Goal: Task Accomplishment & Management: Use online tool/utility

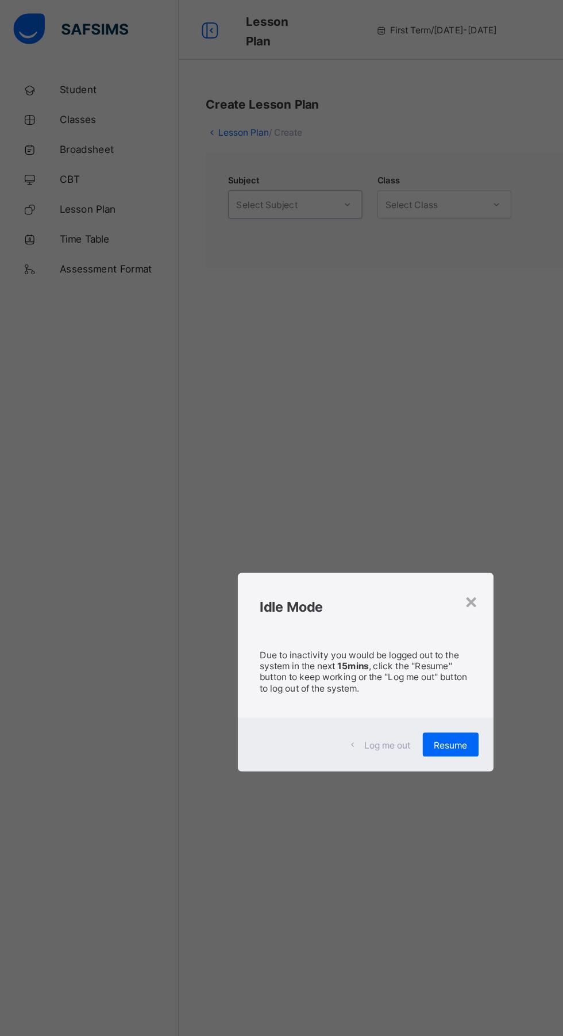
click at [55, 131] on div "× Idle Mode Due to inactivity you would be logged out to the system in the next…" at bounding box center [281, 518] width 563 height 1036
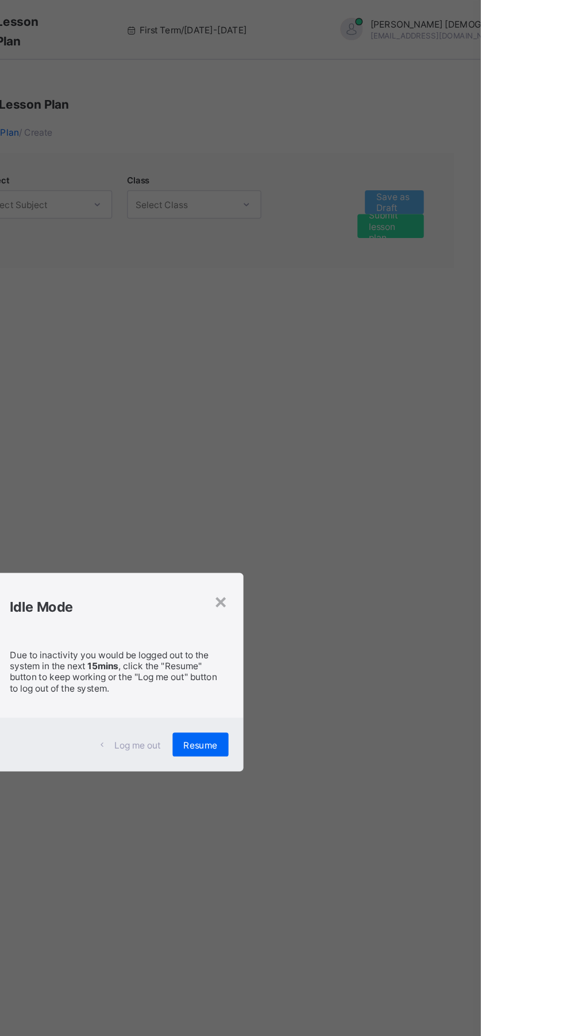
click at [369, 472] on div "×" at bounding box center [363, 463] width 11 height 20
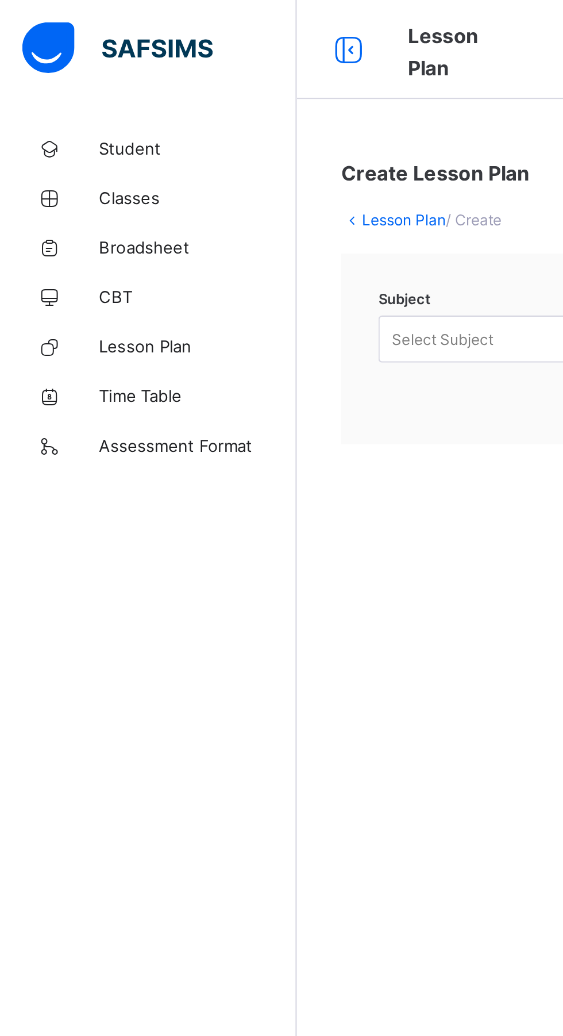
click at [59, 162] on span "Lesson Plan" at bounding box center [92, 160] width 92 height 9
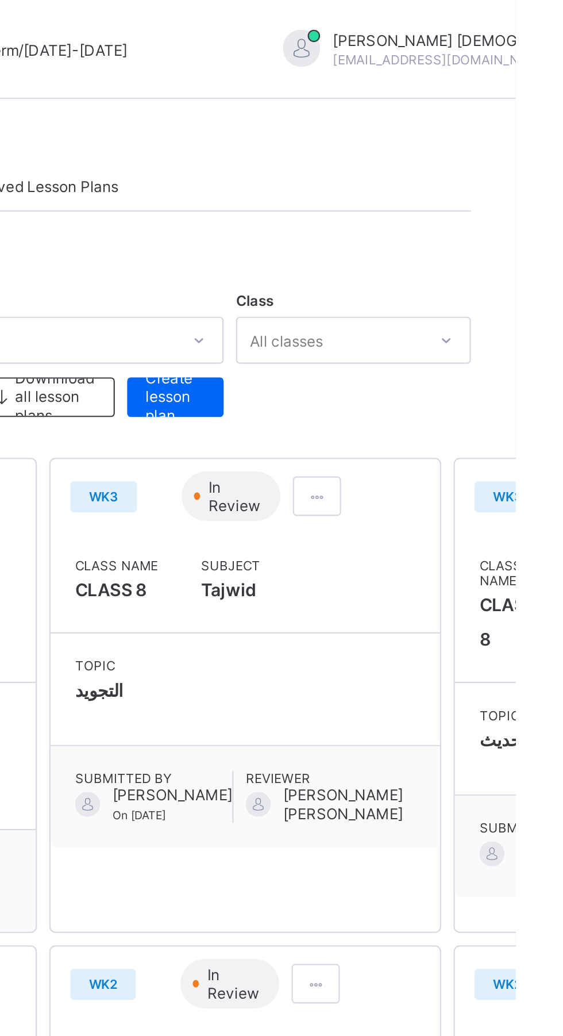
click at [402, 179] on span "Create lesson plan" at bounding box center [405, 184] width 28 height 26
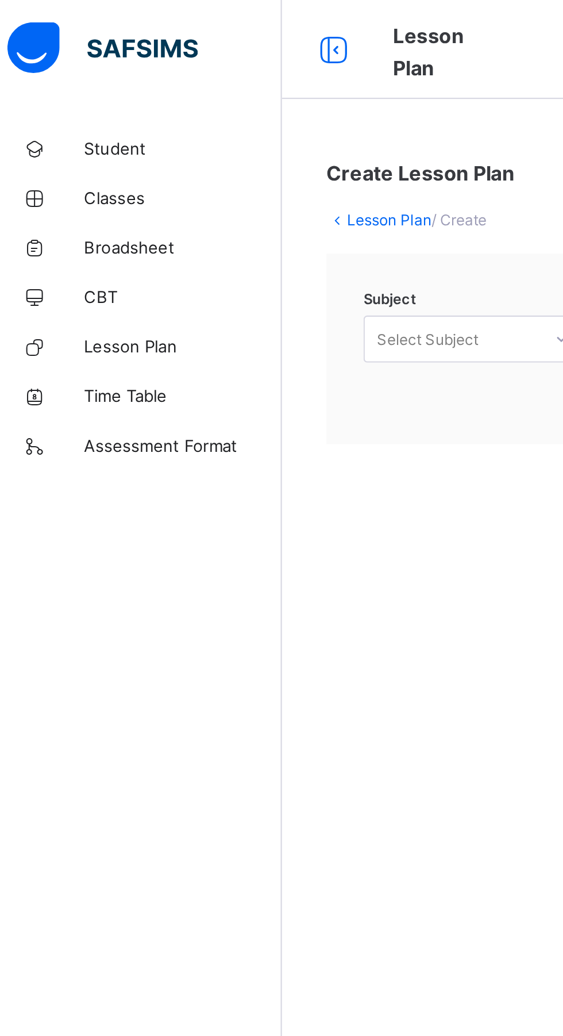
click at [59, 161] on span "Lesson Plan" at bounding box center [92, 160] width 92 height 9
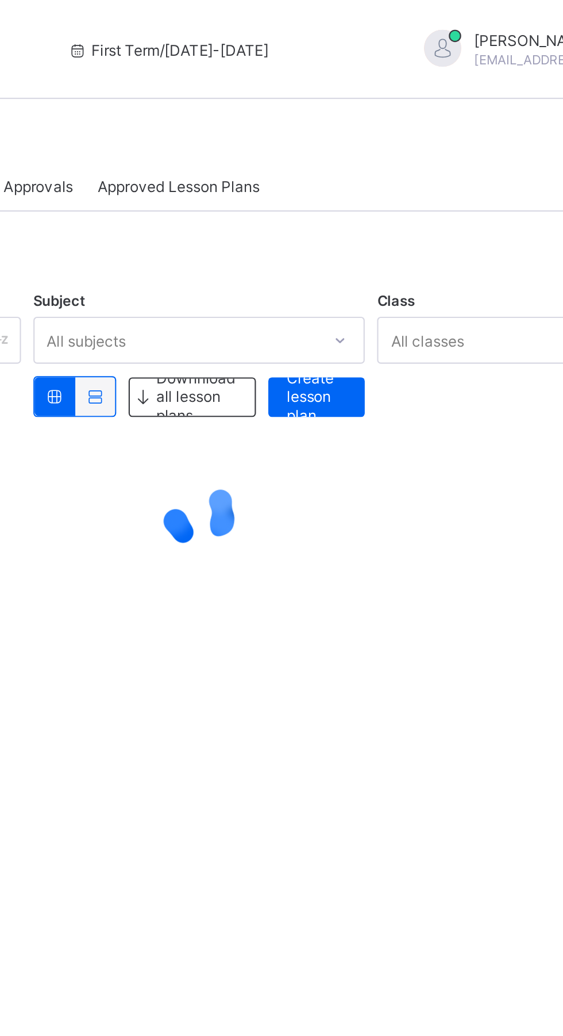
click at [396, 188] on span "Create lesson plan" at bounding box center [405, 184] width 28 height 26
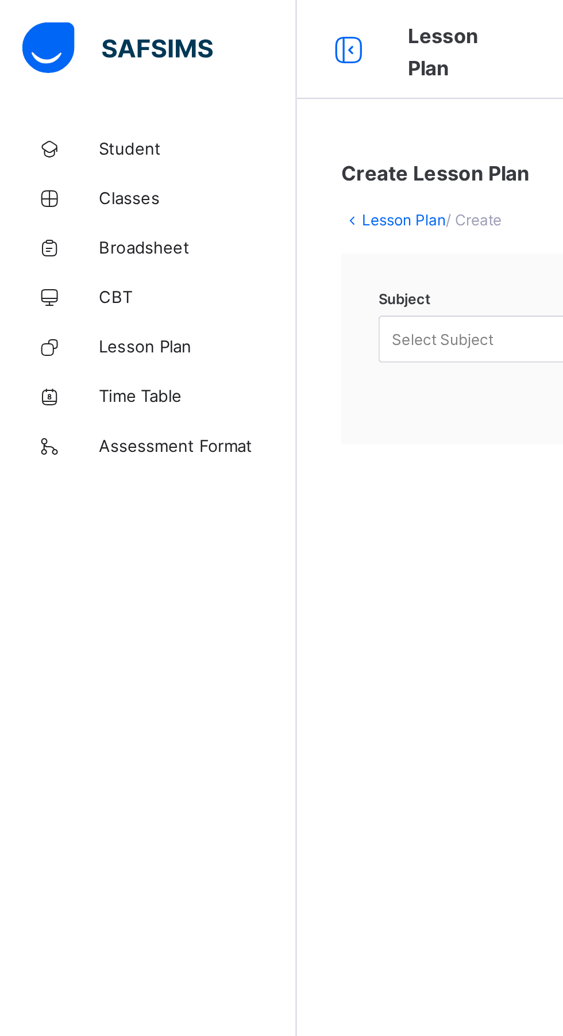
click at [52, 170] on link "Lesson Plan" at bounding box center [69, 160] width 138 height 23
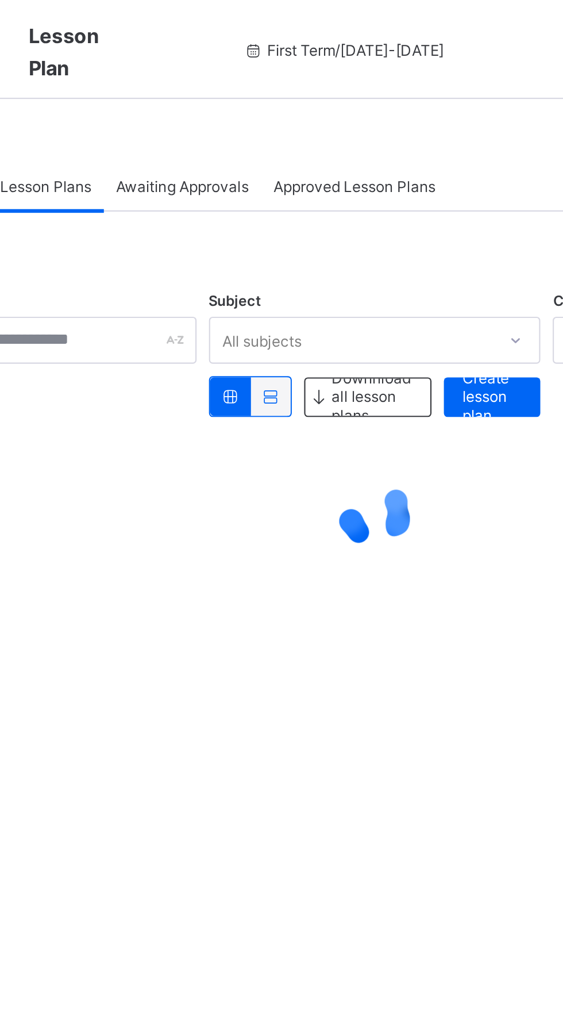
click at [396, 189] on span "Create lesson plan" at bounding box center [405, 184] width 28 height 26
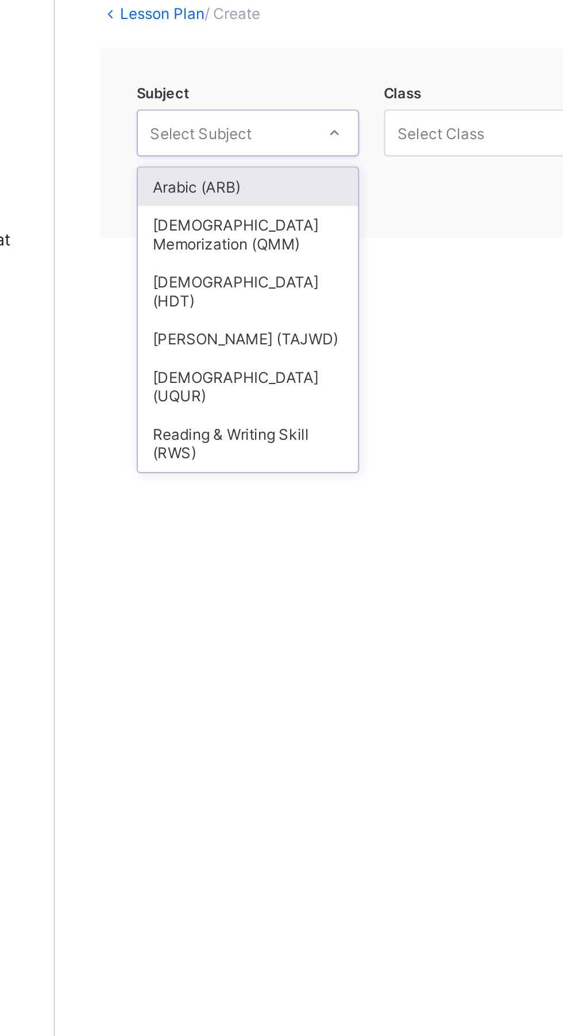
click at [194, 206] on div "[DEMOGRAPHIC_DATA] Memorization (QMM)" at bounding box center [227, 204] width 102 height 26
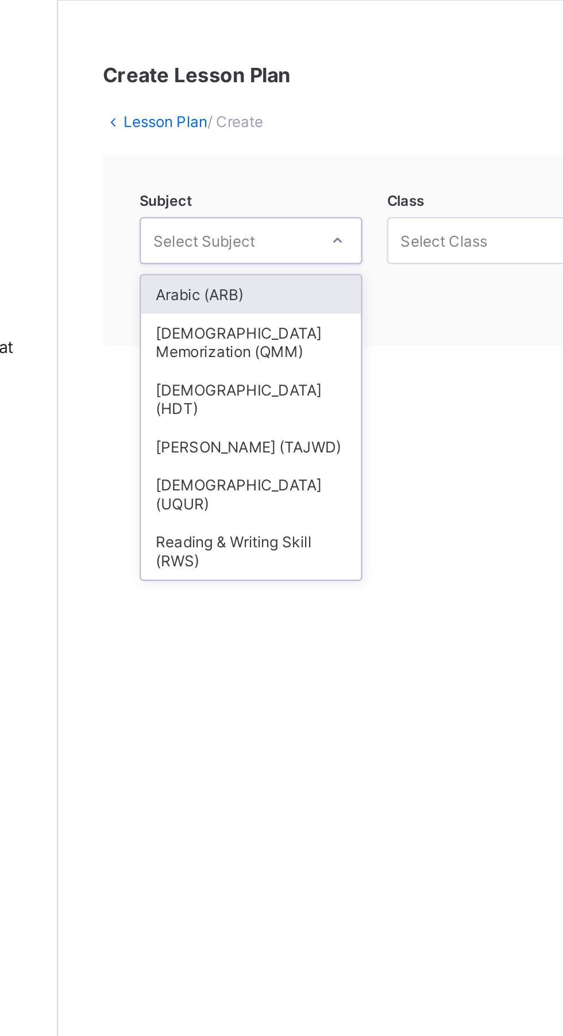
click at [194, 183] on div "Arabic (ARB)" at bounding box center [227, 183] width 102 height 18
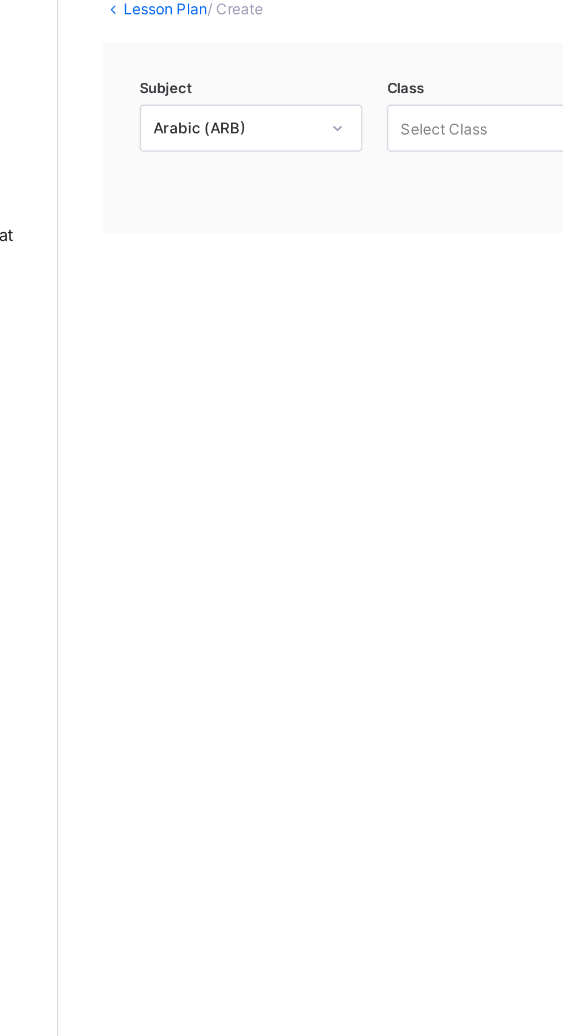
click at [147, 235] on div "Create Lesson Plan Lesson Plan / Create Subject Arabic (ARB) Class Select Class…" at bounding box center [350, 518] width 425 height 1036
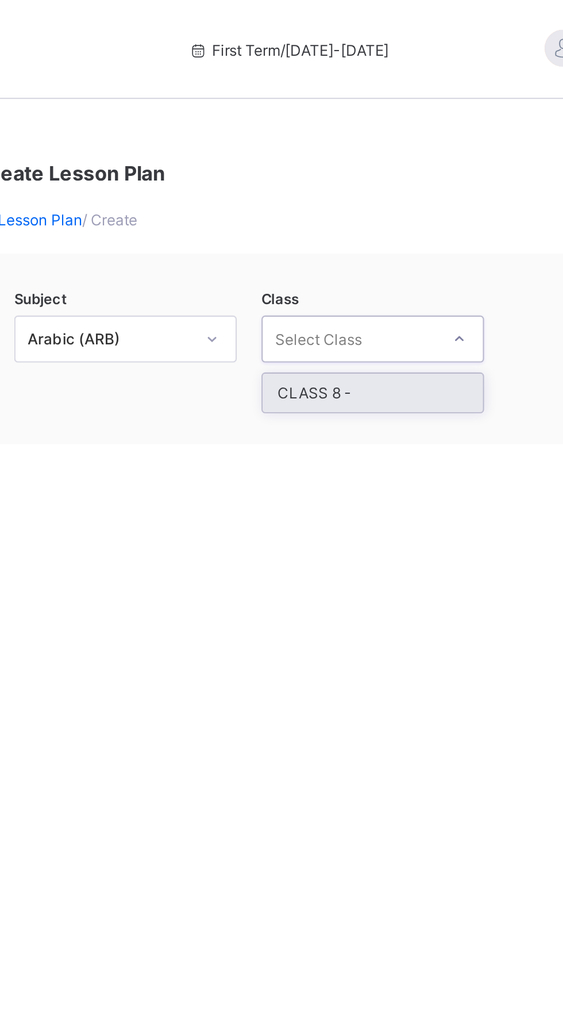
click at [303, 180] on div "CLASS 8 -" at bounding box center [342, 183] width 102 height 18
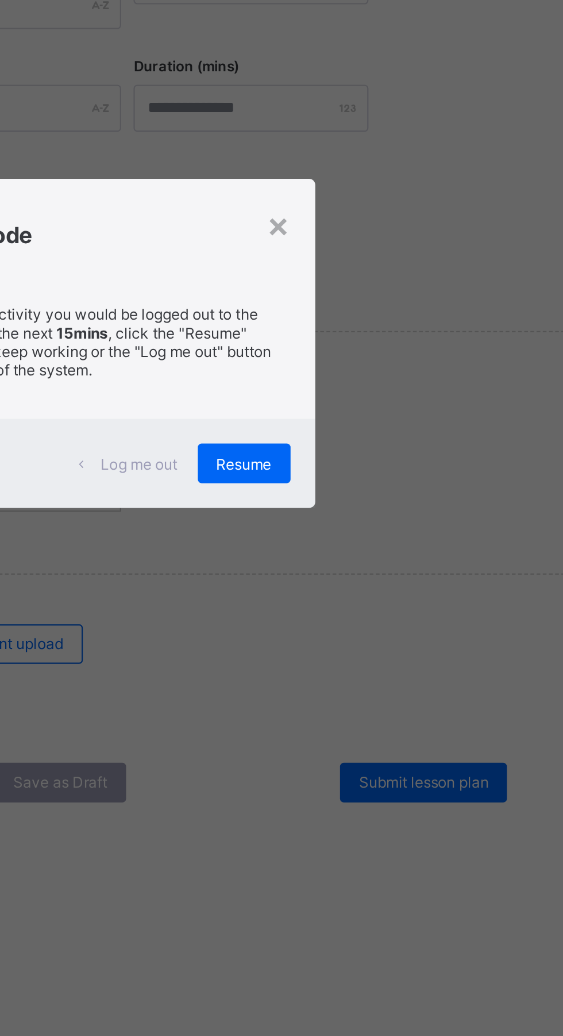
click at [369, 472] on div "×" at bounding box center [363, 463] width 11 height 20
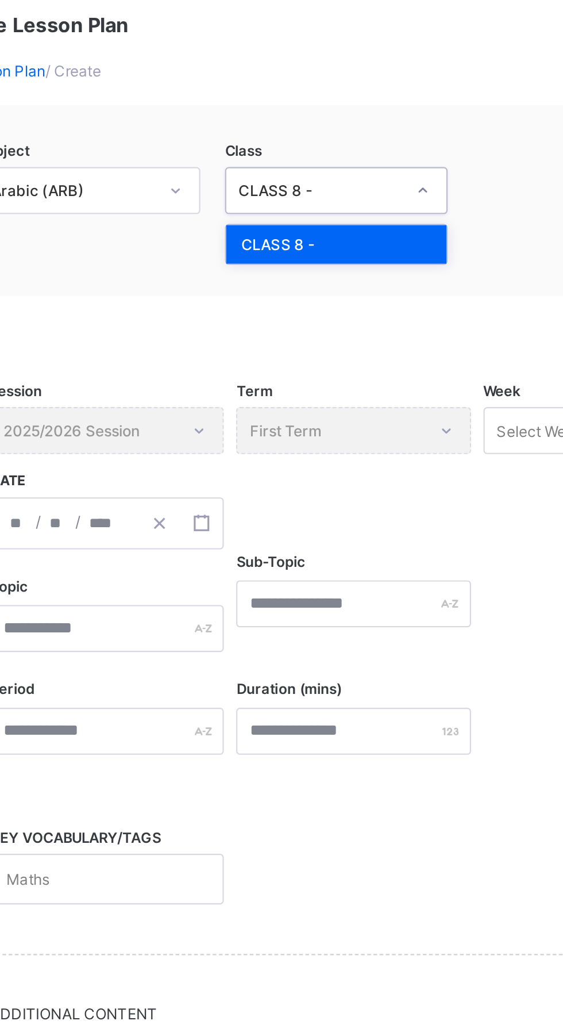
click at [317, 182] on div "CLASS 8 -" at bounding box center [342, 183] width 102 height 18
click at [298, 156] on div "CLASS 8 -" at bounding box center [335, 157] width 76 height 9
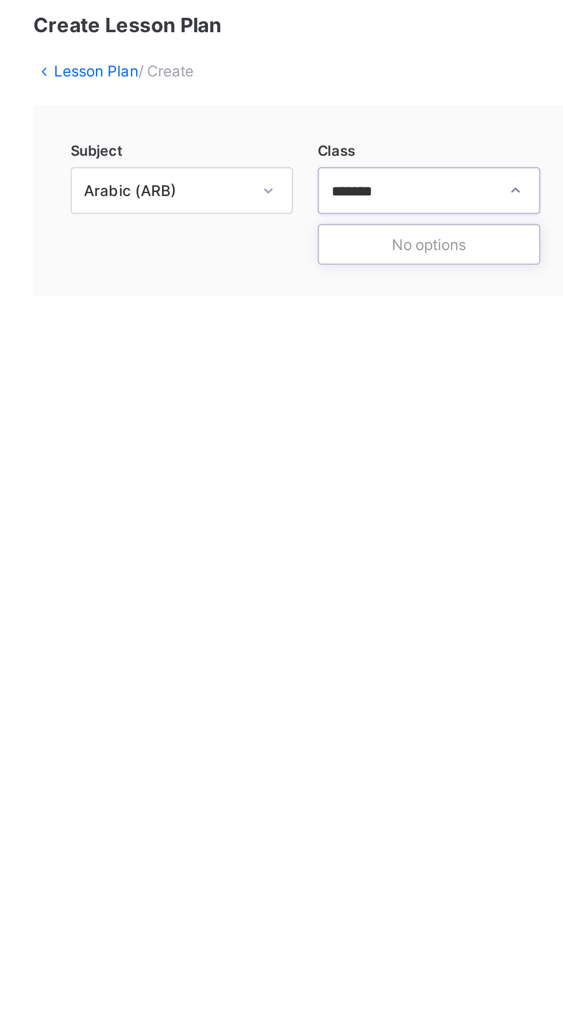
click at [313, 154] on input "*******" at bounding box center [308, 158] width 23 height 8
type input "*******"
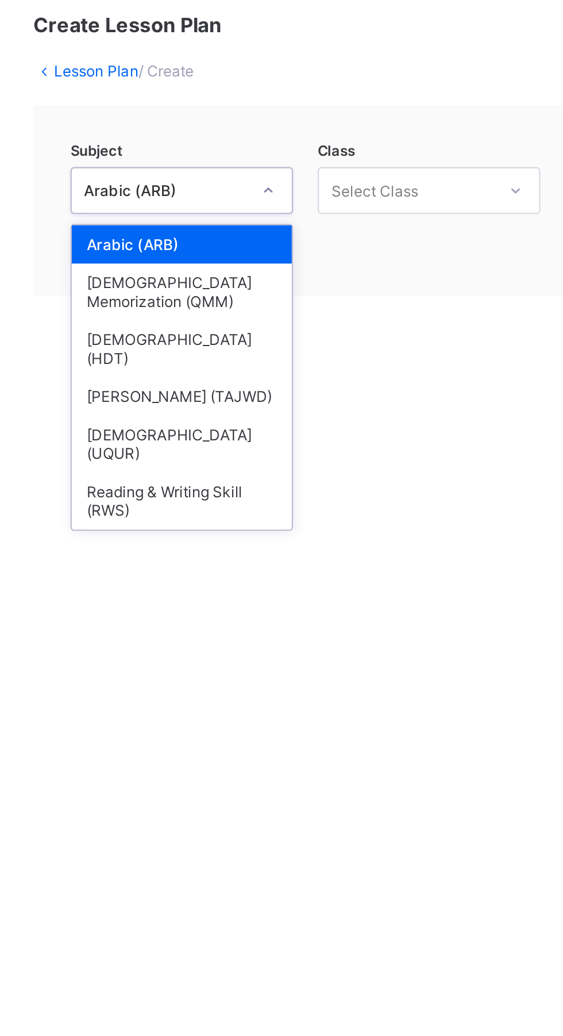
click at [182, 248] on div "[PERSON_NAME] (TAJWD)" at bounding box center [227, 253] width 102 height 18
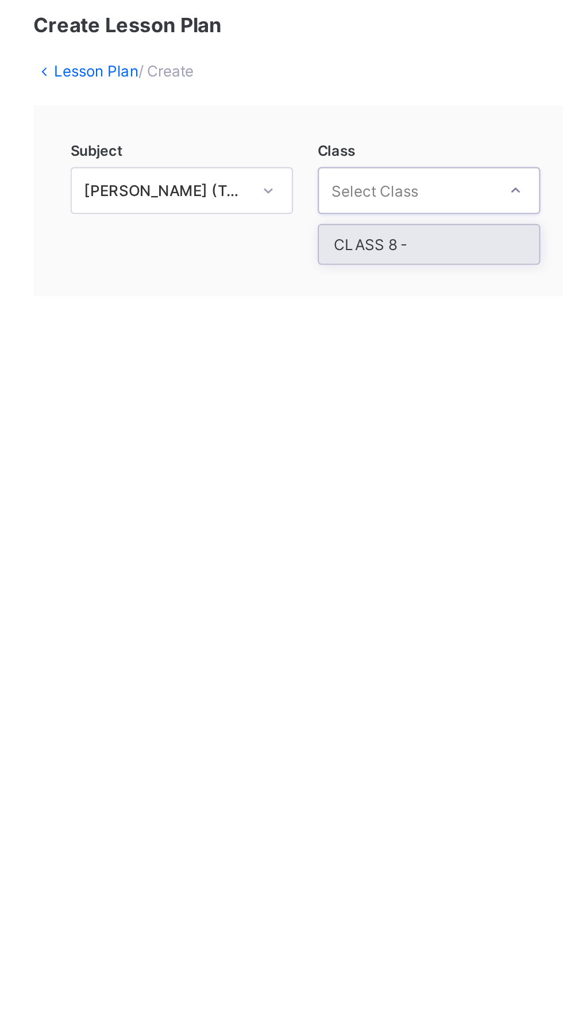
click at [329, 179] on div "CLASS 8 -" at bounding box center [342, 183] width 102 height 18
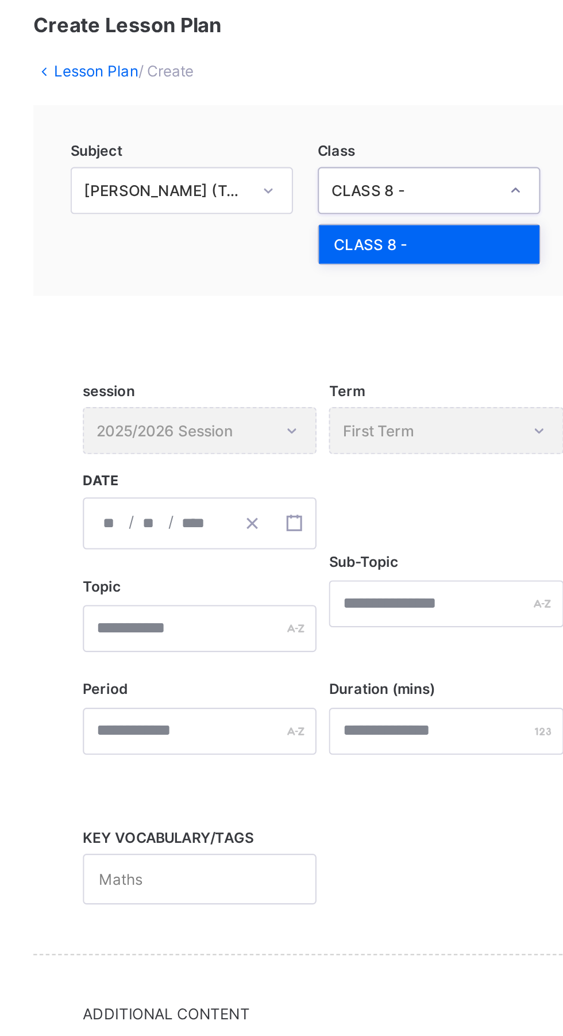
click at [328, 180] on div "CLASS 8 -" at bounding box center [342, 183] width 102 height 18
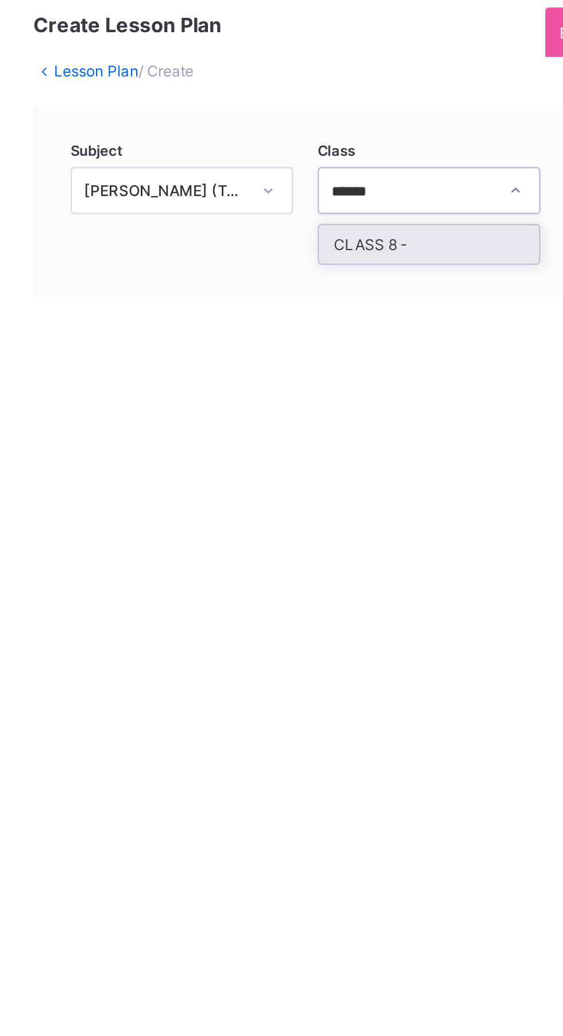
type input "*******"
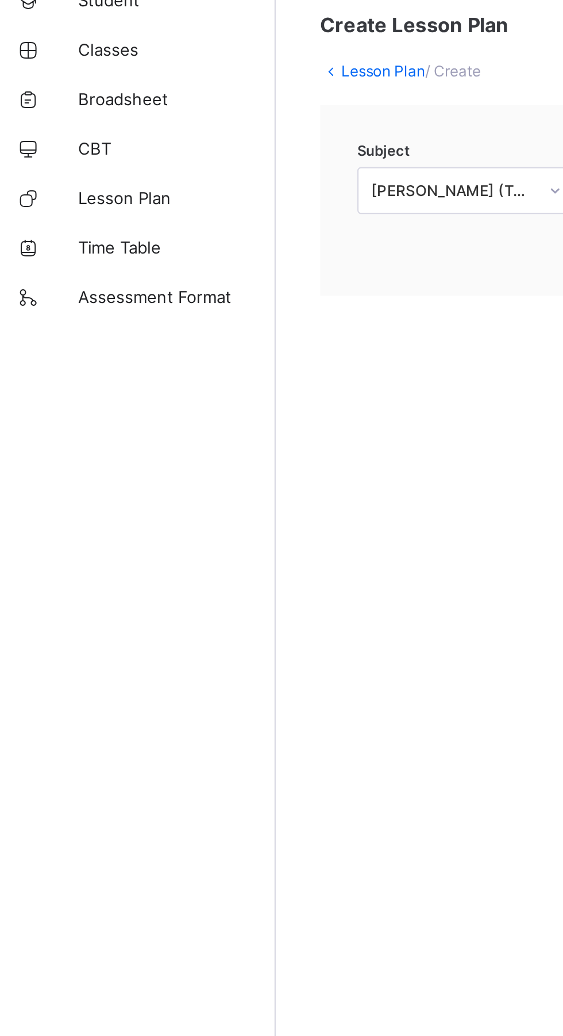
click at [53, 163] on span "Lesson Plan" at bounding box center [92, 160] width 92 height 9
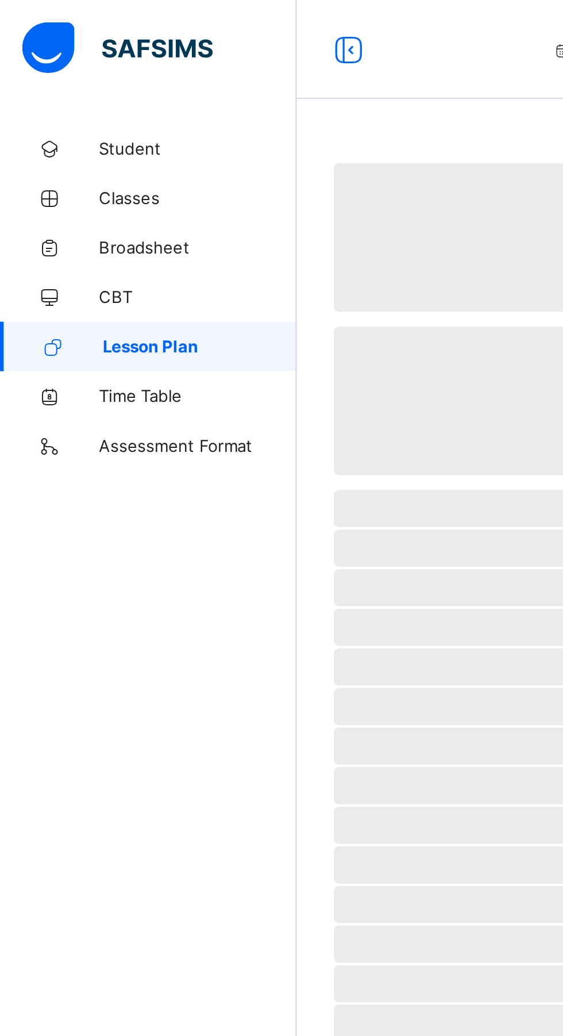
click at [66, 160] on span "Lesson Plan" at bounding box center [93, 160] width 90 height 9
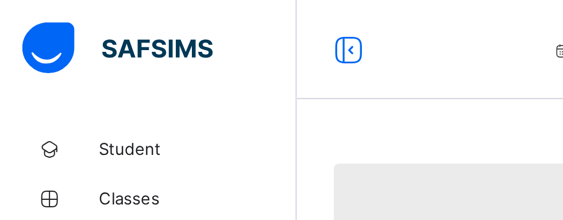
click at [242, 37] on div "First Term / [DATE]-[DATE]" at bounding box center [303, 23] width 204 height 46
